Goal: Information Seeking & Learning: Learn about a topic

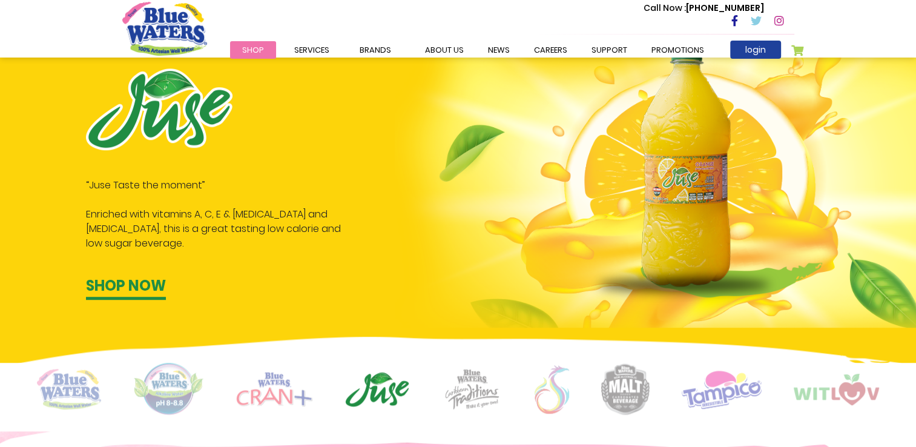
scroll to position [626, 0]
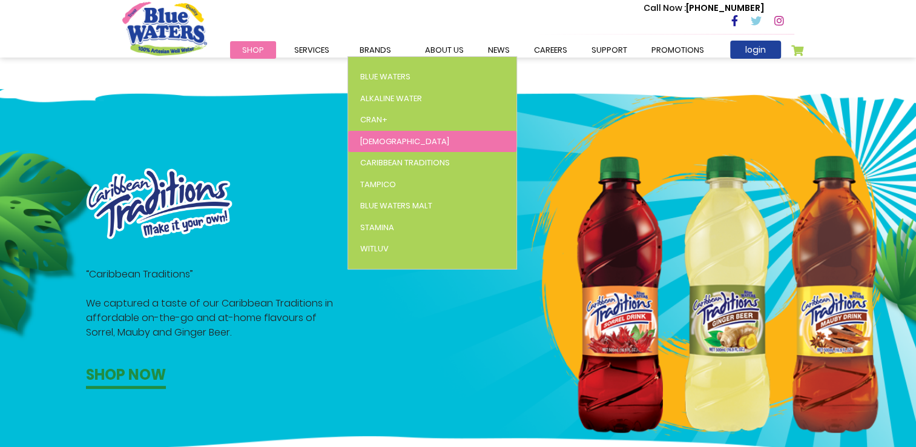
click at [383, 140] on link "[DEMOGRAPHIC_DATA]" at bounding box center [432, 142] width 168 height 22
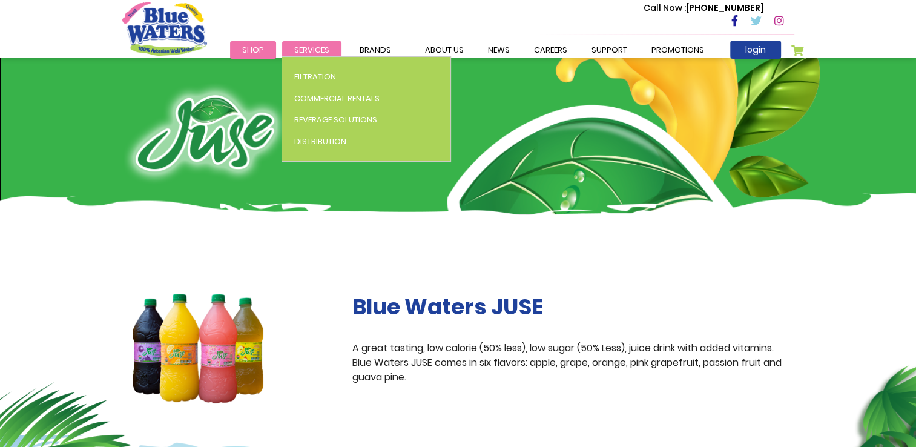
click at [307, 54] on li "Services Filtration Commercial Rentals Beverage Solutions Distribution" at bounding box center [311, 49] width 59 height 15
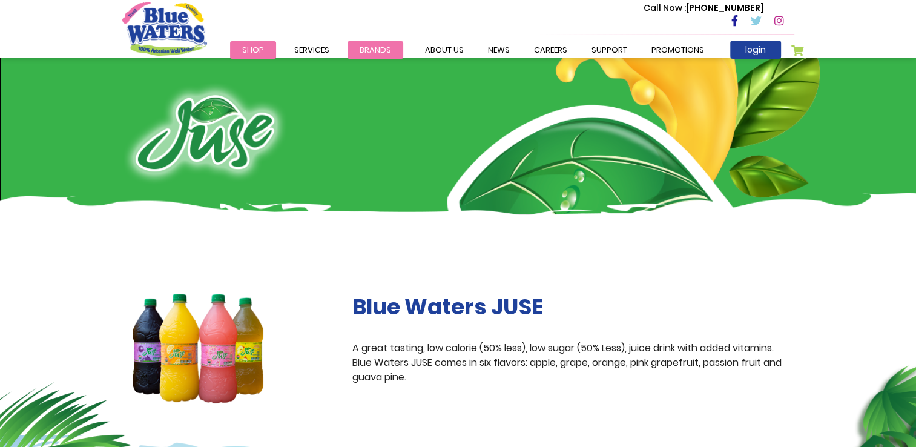
drag, startPoint x: 341, startPoint y: 48, endPoint x: 349, endPoint y: 47, distance: 7.5
click at [341, 47] on li "Services Filtration Commercial Rentals Beverage Solutions Distribution" at bounding box center [311, 49] width 59 height 15
click at [439, 45] on link "about us" at bounding box center [444, 50] width 63 height 18
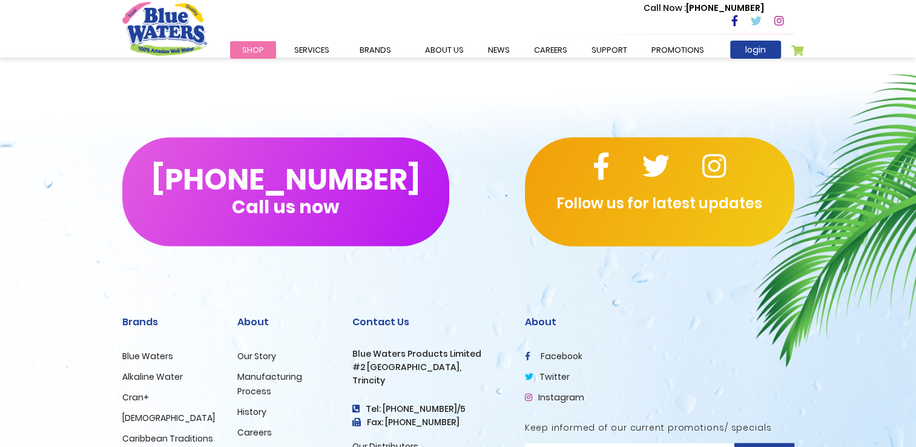
scroll to position [2969, 0]
